Goal: Entertainment & Leisure: Consume media (video, audio)

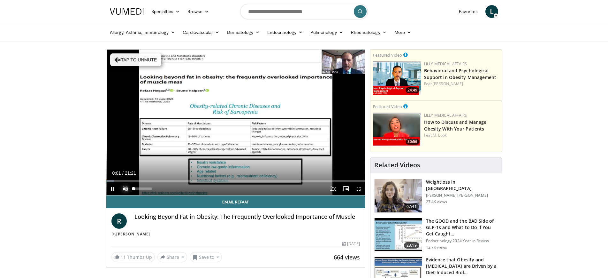
click at [127, 189] on span "Video Player" at bounding box center [125, 188] width 13 height 13
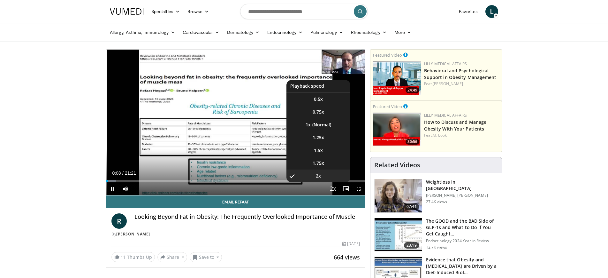
click at [333, 188] on span "Video Player" at bounding box center [333, 188] width 9 height 13
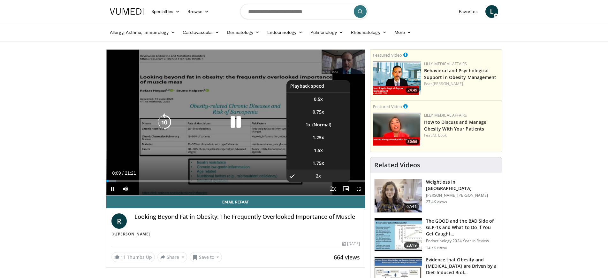
click at [334, 188] on span "Video Player" at bounding box center [333, 188] width 9 height 13
click at [320, 122] on li "1x" at bounding box center [319, 124] width 64 height 13
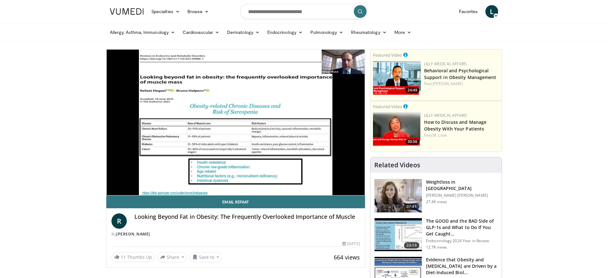
click at [144, 180] on video-js "**********" at bounding box center [235, 123] width 259 height 146
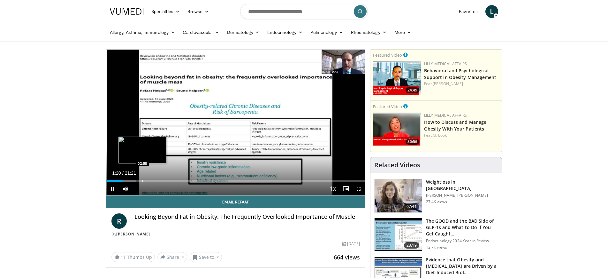
click at [143, 181] on div "Progress Bar" at bounding box center [143, 181] width 1 height 3
click at [135, 180] on div "Progress Bar" at bounding box center [135, 181] width 1 height 3
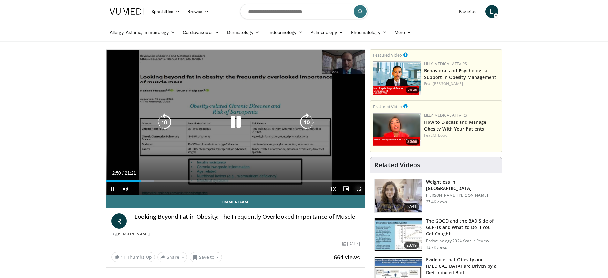
click at [360, 189] on span "Video Player" at bounding box center [358, 188] width 13 height 13
